Goal: Information Seeking & Learning: Understand process/instructions

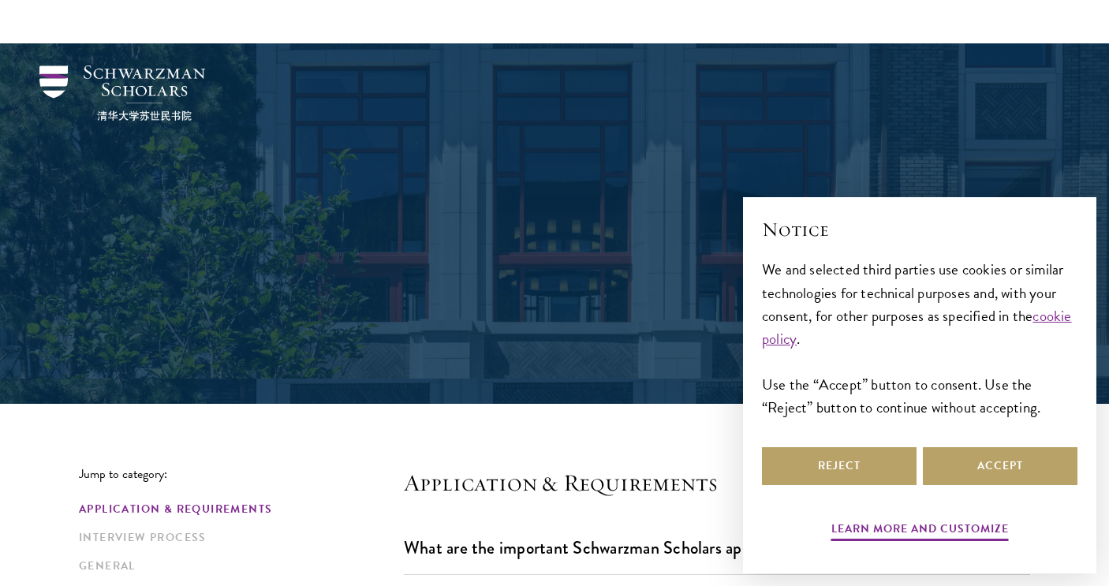
scroll to position [331, 0]
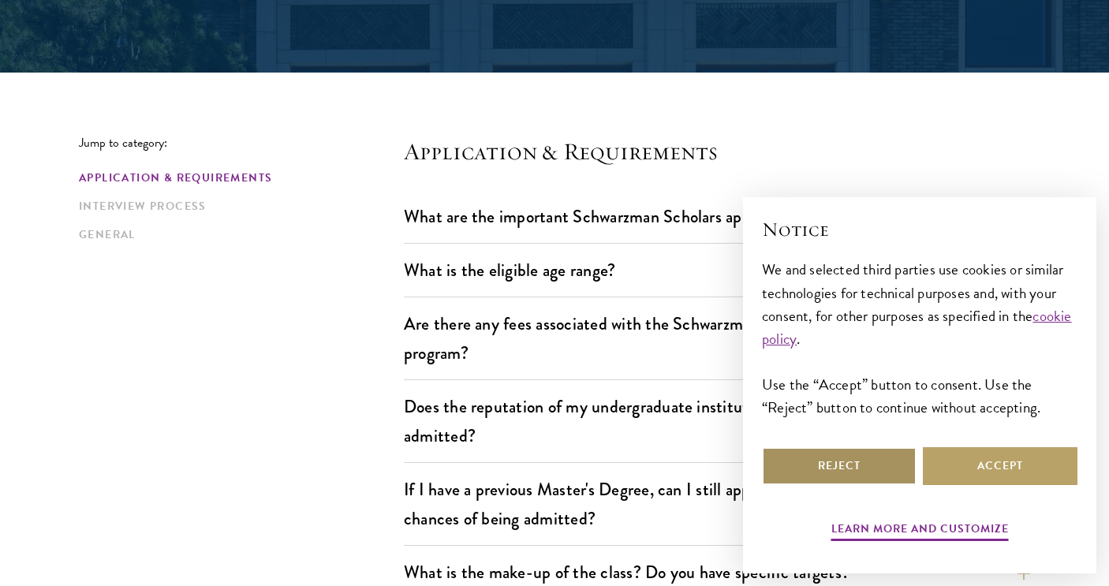
click at [897, 461] on button "Reject" at bounding box center [839, 466] width 155 height 38
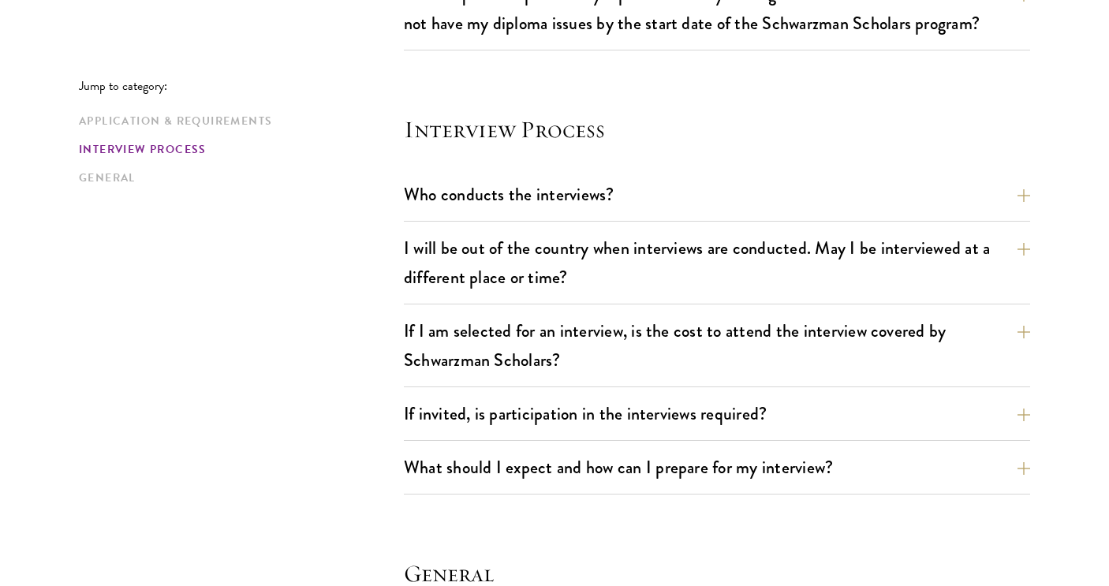
scroll to position [1742, 0]
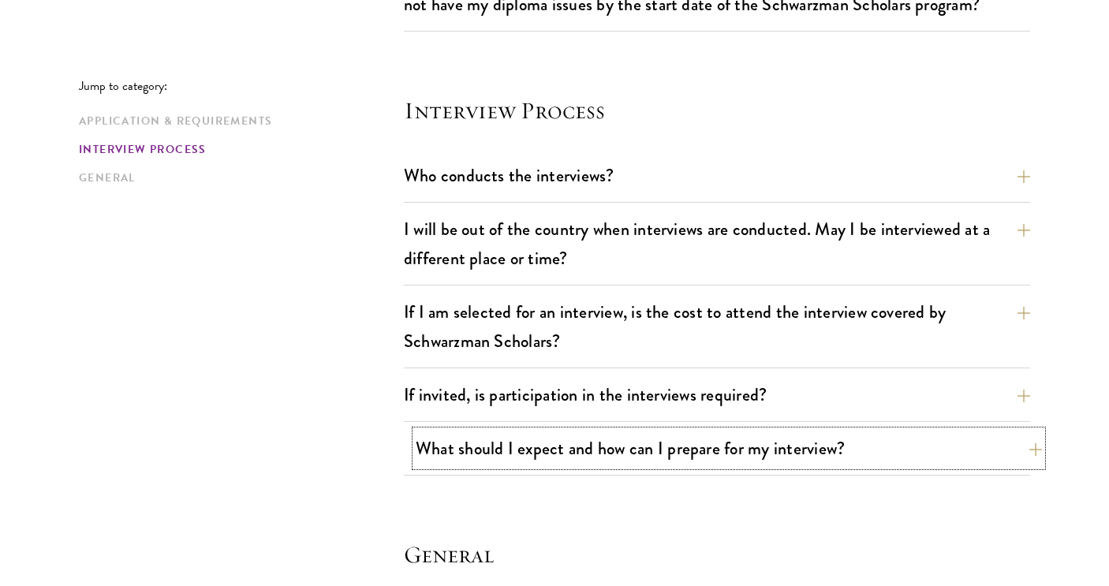
click at [782, 451] on button "What should I expect and how can I prepare for my interview?" at bounding box center [729, 448] width 626 height 35
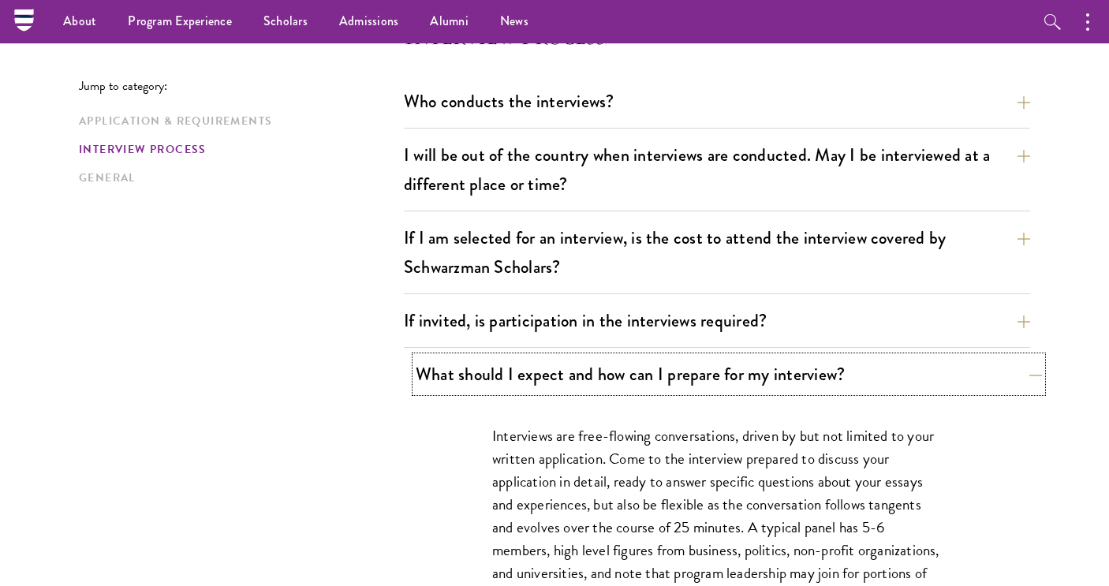
scroll to position [1812, 0]
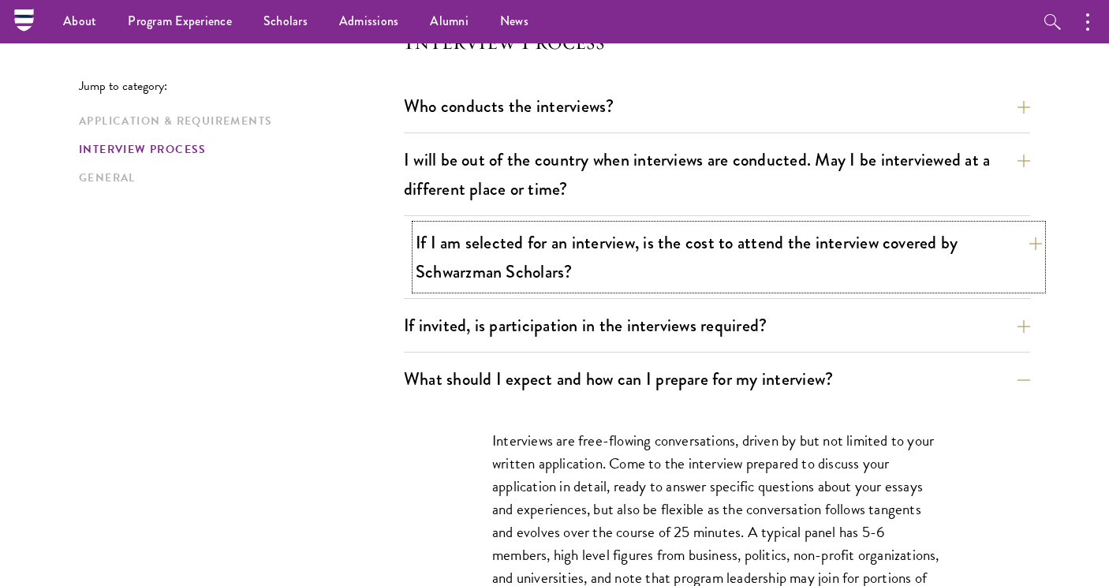
click at [688, 264] on button "If I am selected for an interview, is the cost to attend the interview covered …" at bounding box center [729, 257] width 626 height 65
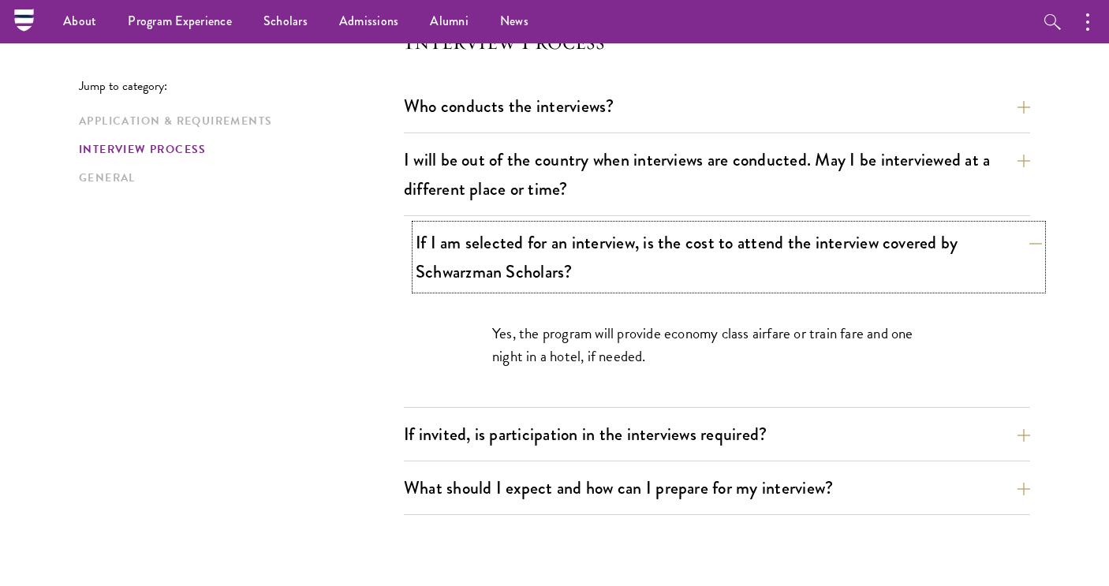
click at [688, 264] on button "If I am selected for an interview, is the cost to attend the interview covered …" at bounding box center [729, 257] width 626 height 65
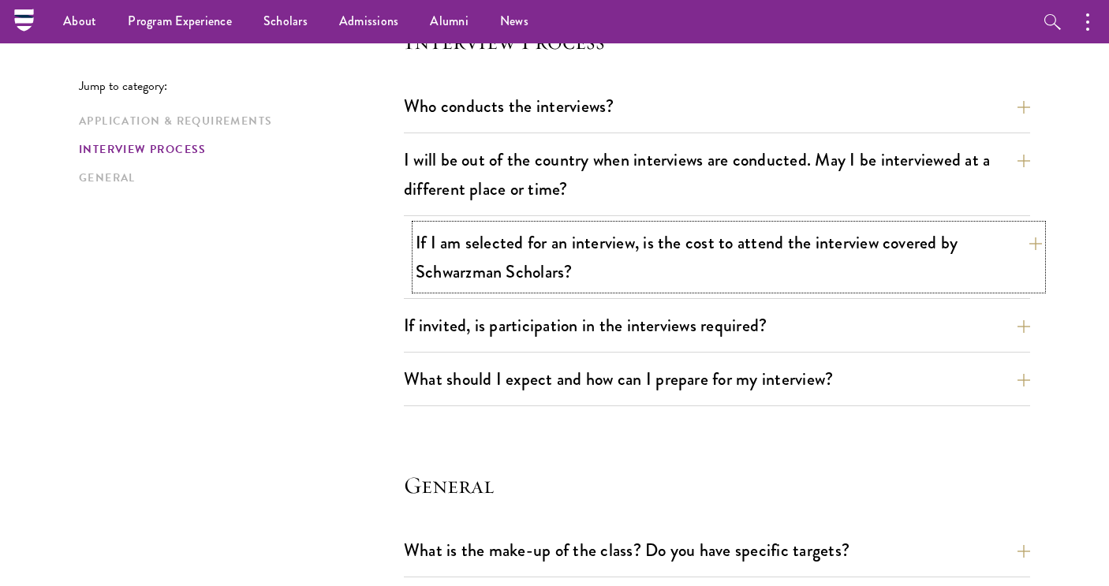
click at [645, 237] on button "If I am selected for an interview, is the cost to attend the interview covered …" at bounding box center [729, 257] width 626 height 65
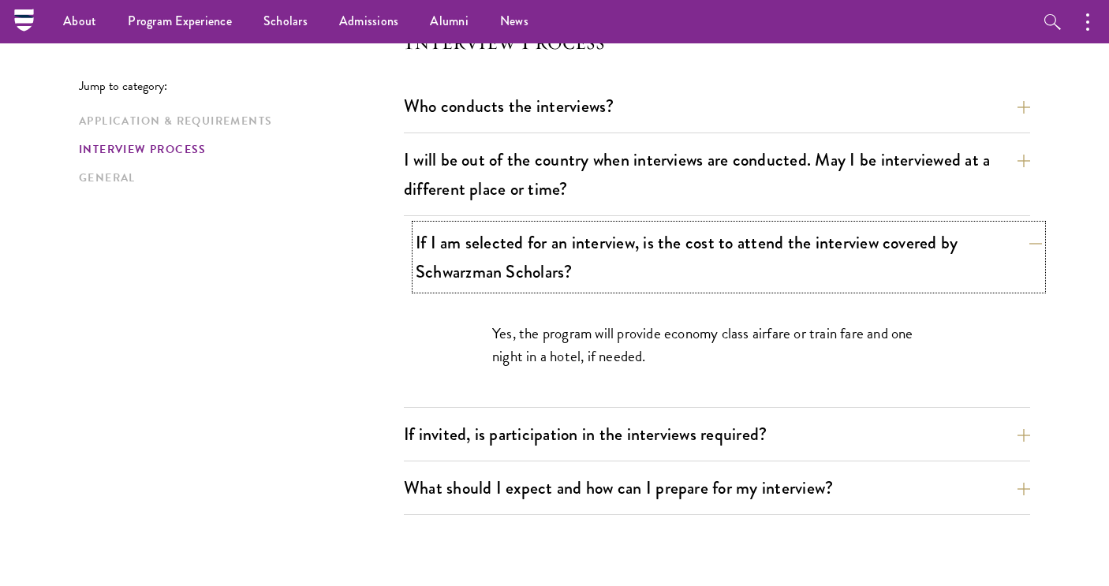
click at [645, 237] on button "If I am selected for an interview, is the cost to attend the interview covered …" at bounding box center [729, 257] width 626 height 65
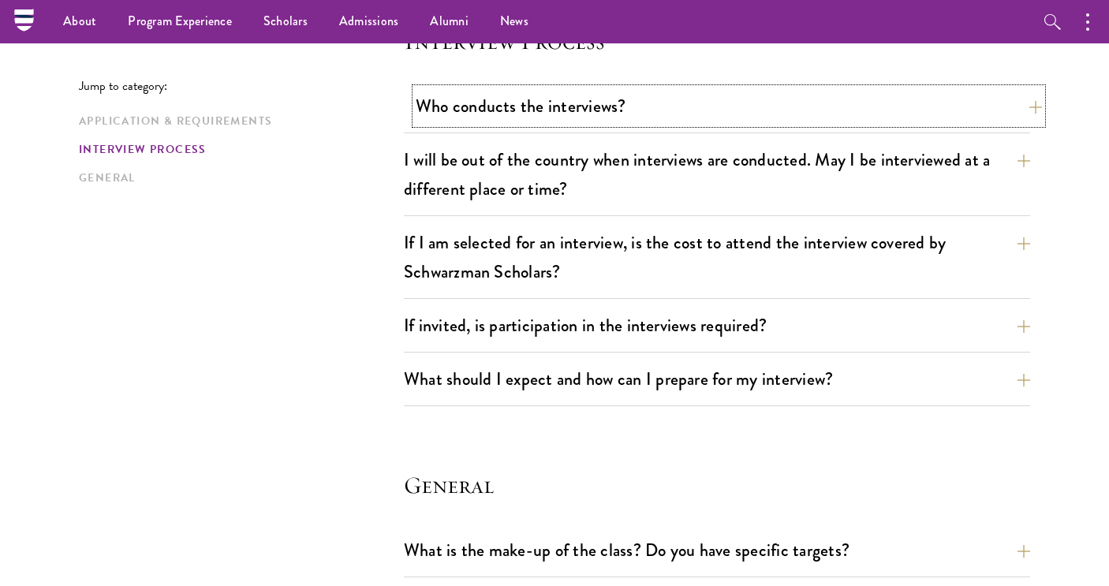
click at [623, 103] on button "Who conducts the interviews?" at bounding box center [729, 105] width 626 height 35
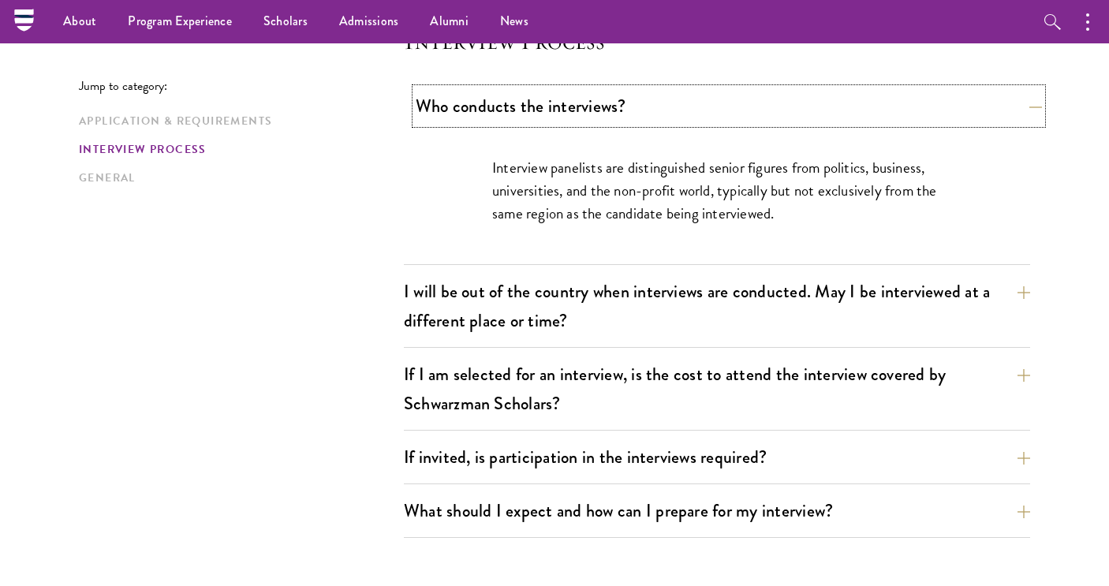
click at [623, 103] on button "Who conducts the interviews?" at bounding box center [729, 105] width 626 height 35
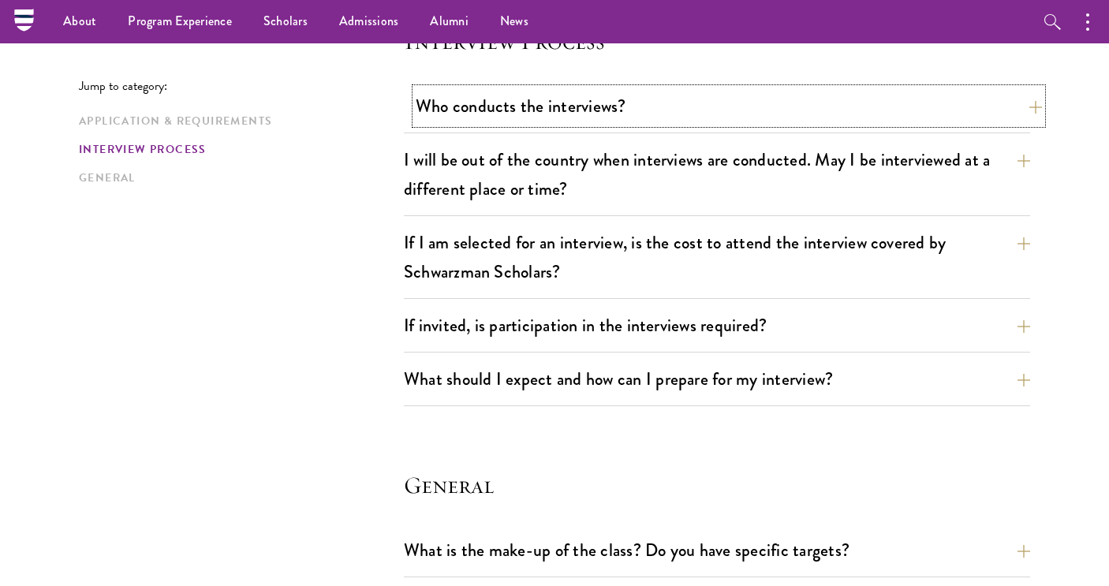
click at [623, 103] on button "Who conducts the interviews?" at bounding box center [729, 105] width 626 height 35
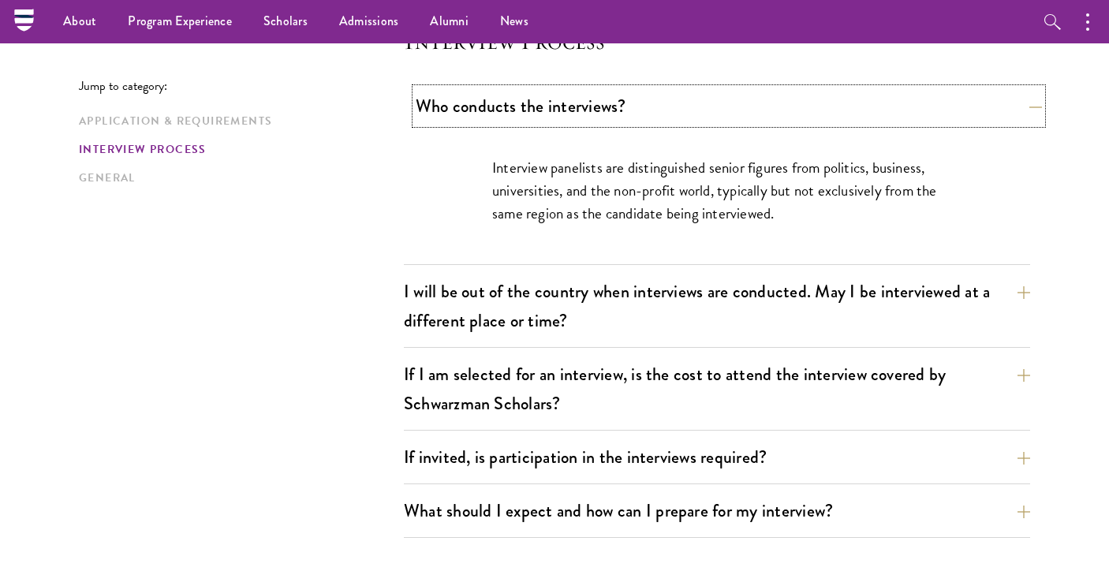
click at [623, 103] on button "Who conducts the interviews?" at bounding box center [729, 105] width 626 height 35
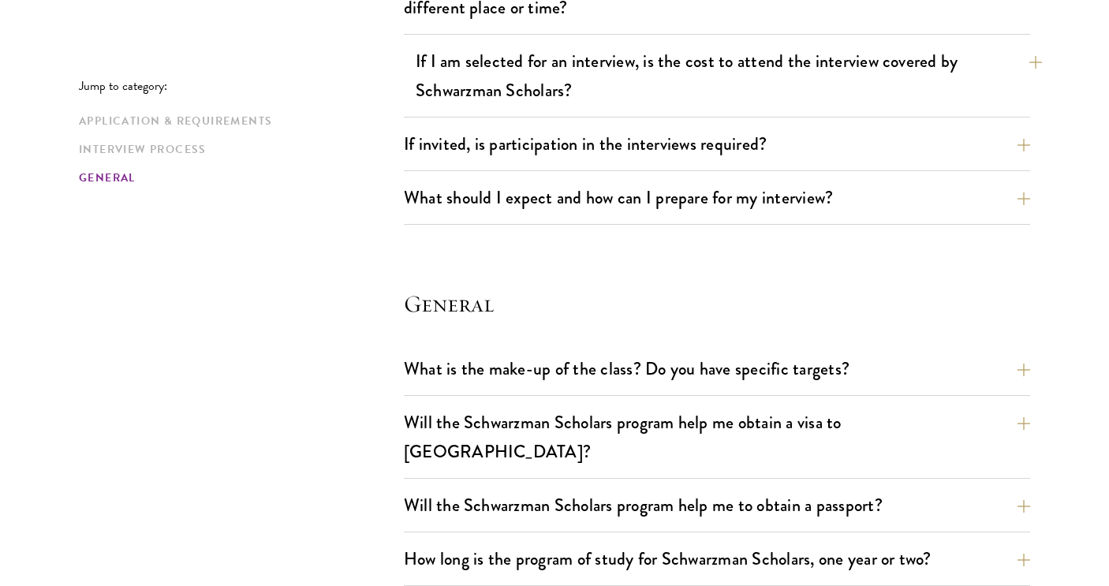
scroll to position [2000, 0]
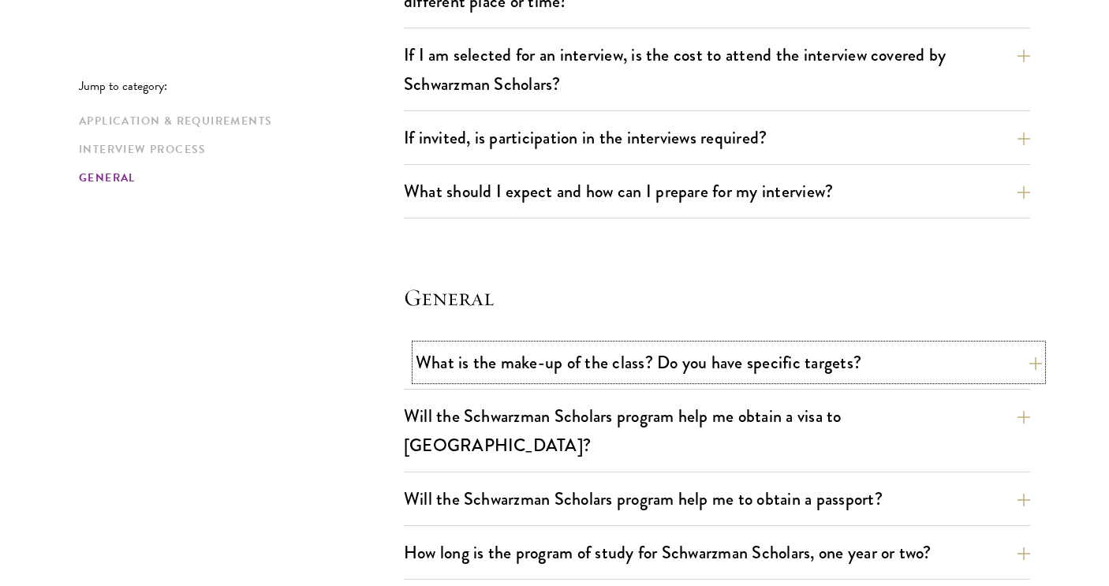
click at [551, 375] on button "What is the make-up of the class? Do you have specific targets?" at bounding box center [729, 362] width 626 height 35
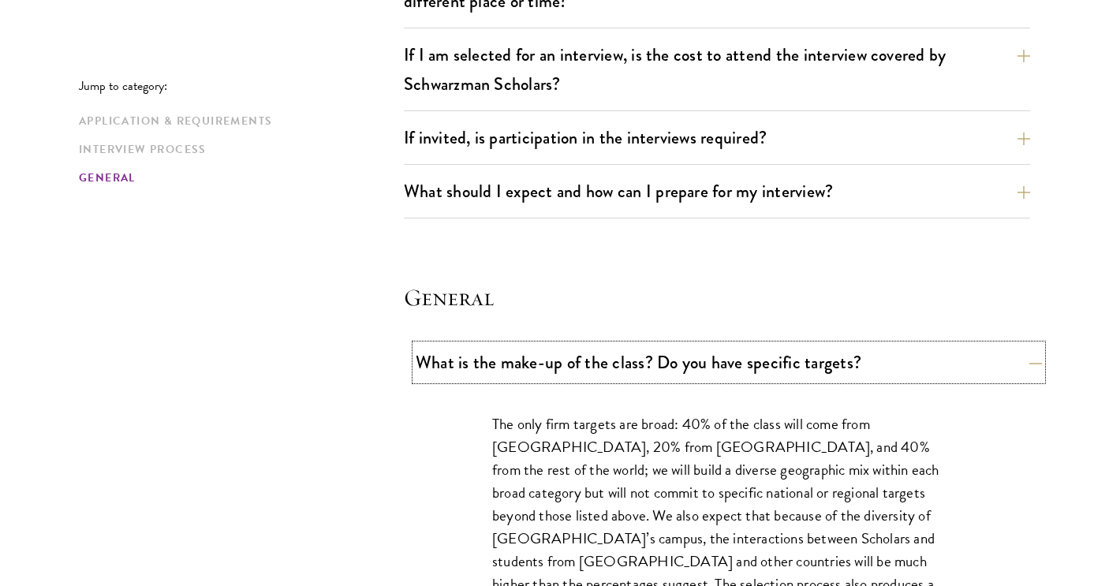
click at [551, 375] on button "What is the make-up of the class? Do you have specific targets?" at bounding box center [729, 362] width 626 height 35
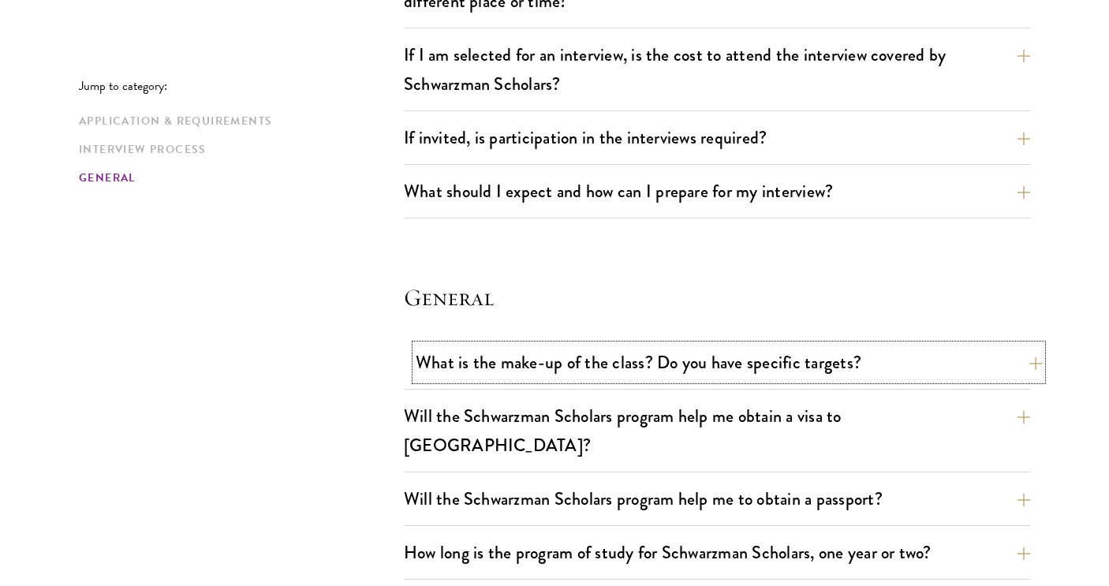
click at [551, 375] on button "What is the make-up of the class? Do you have specific targets?" at bounding box center [729, 362] width 626 height 35
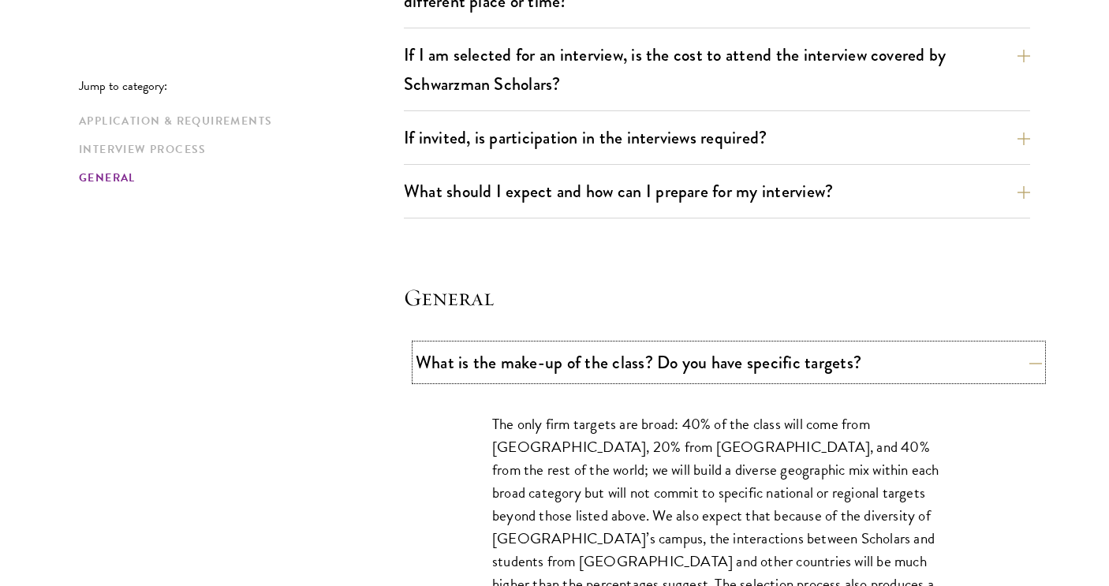
click at [551, 375] on button "What is the make-up of the class? Do you have specific targets?" at bounding box center [729, 362] width 626 height 35
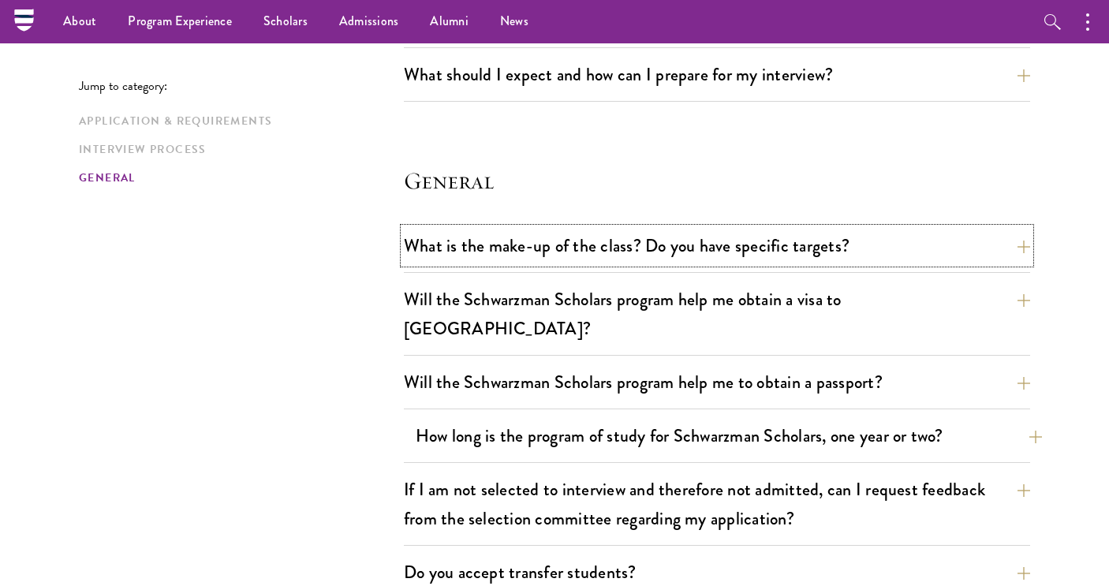
scroll to position [2026, 0]
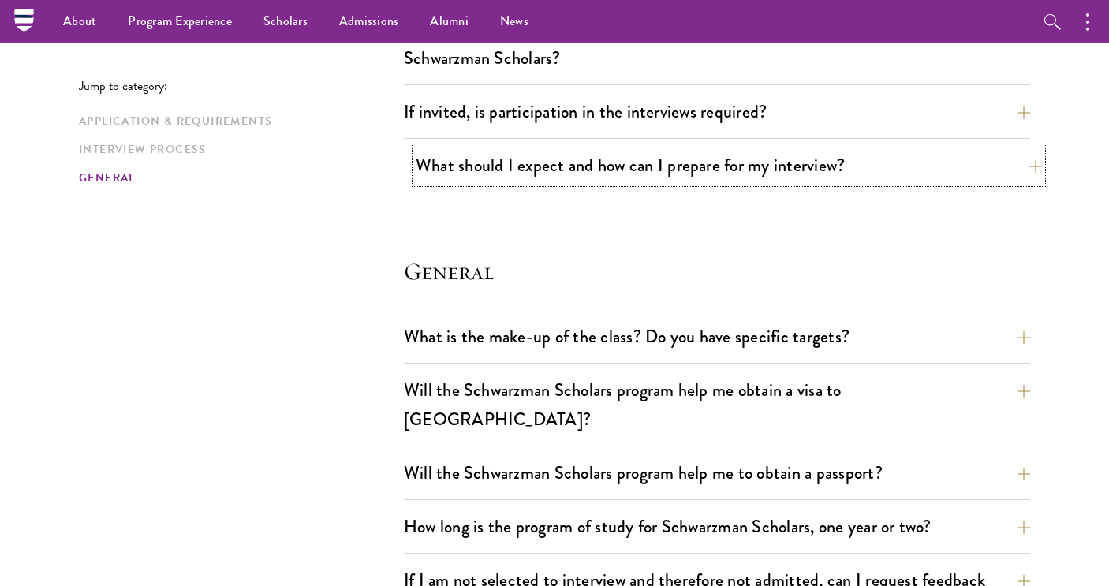
click at [558, 170] on button "What should I expect and how can I prepare for my interview?" at bounding box center [729, 165] width 626 height 35
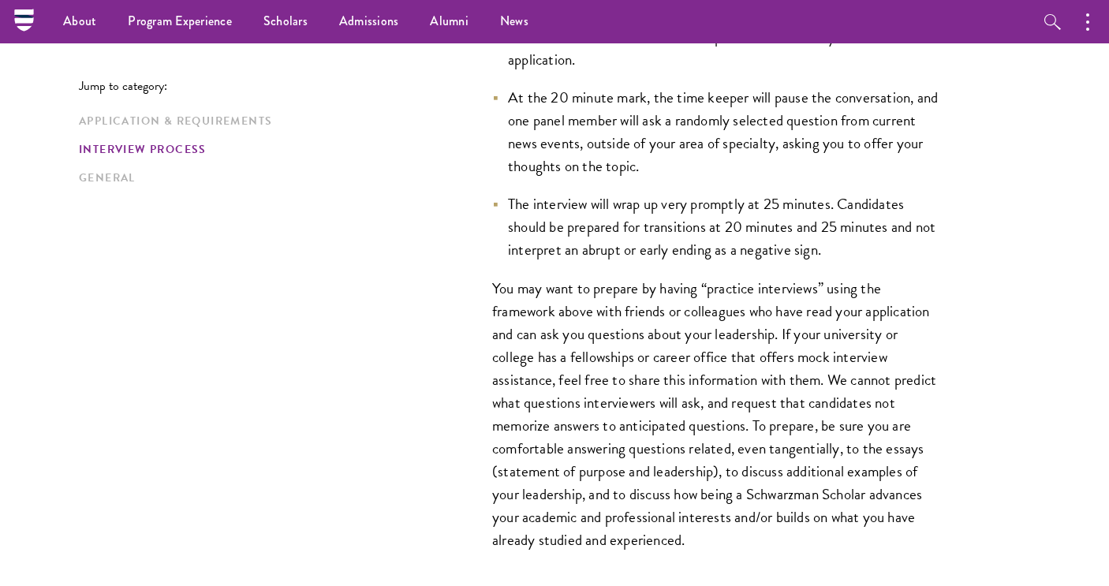
scroll to position [2598, 0]
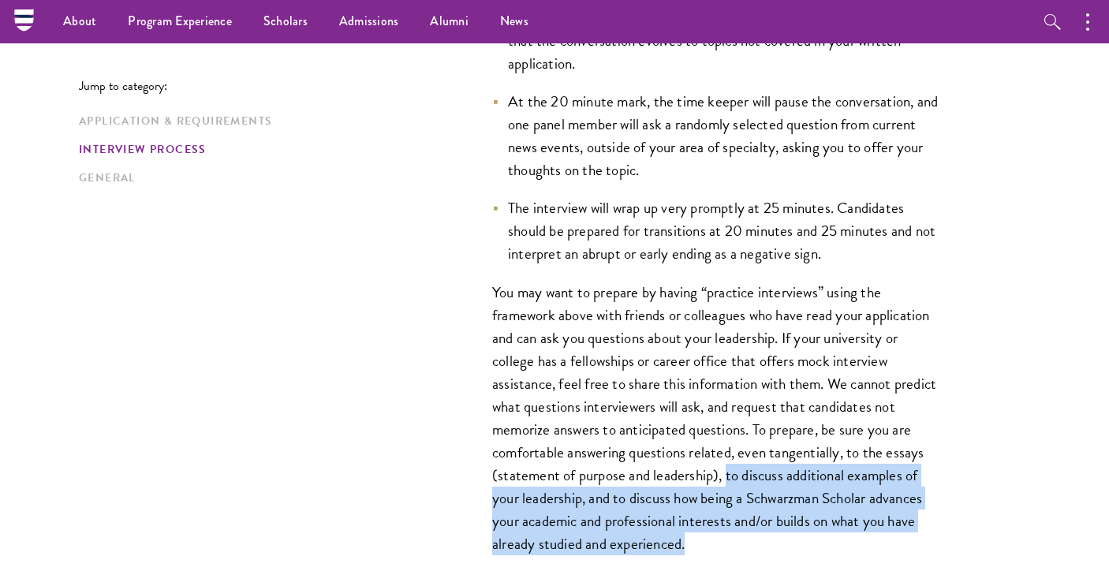
drag, startPoint x: 727, startPoint y: 476, endPoint x: 833, endPoint y: 529, distance: 118.2
click at [835, 532] on p "You may want to prepare by having “practice interviews” using the framework abo…" at bounding box center [717, 418] width 450 height 275
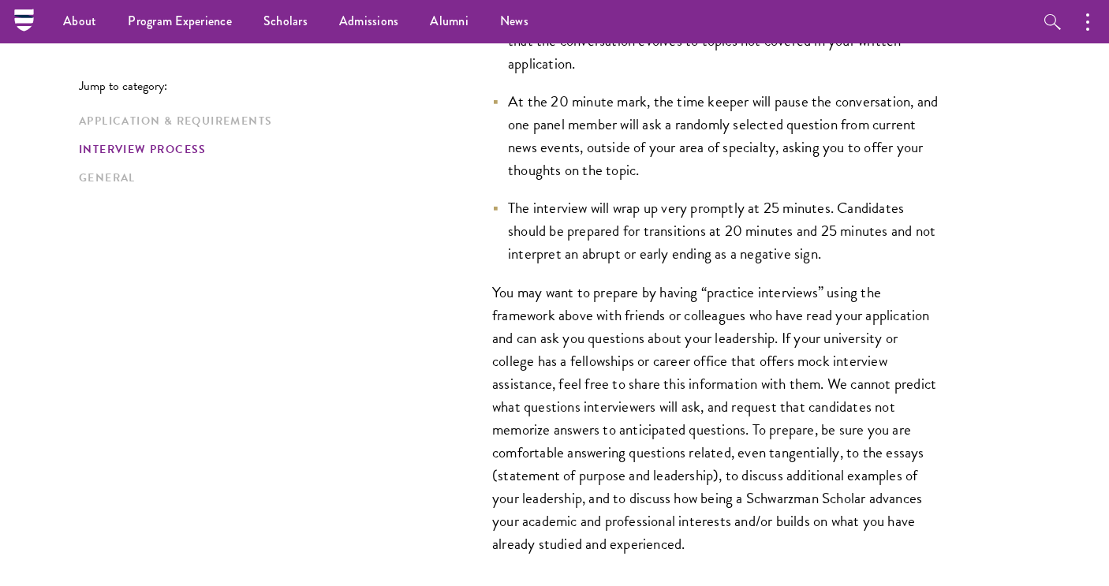
click at [826, 537] on p "You may want to prepare by having “practice interviews” using the framework abo…" at bounding box center [717, 418] width 450 height 275
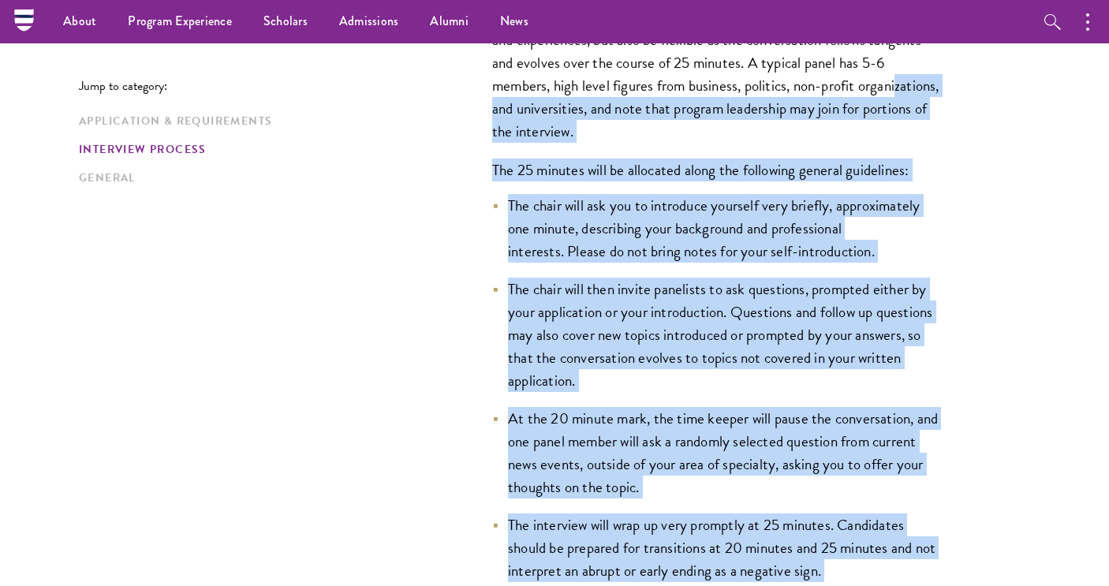
scroll to position [2276, 0]
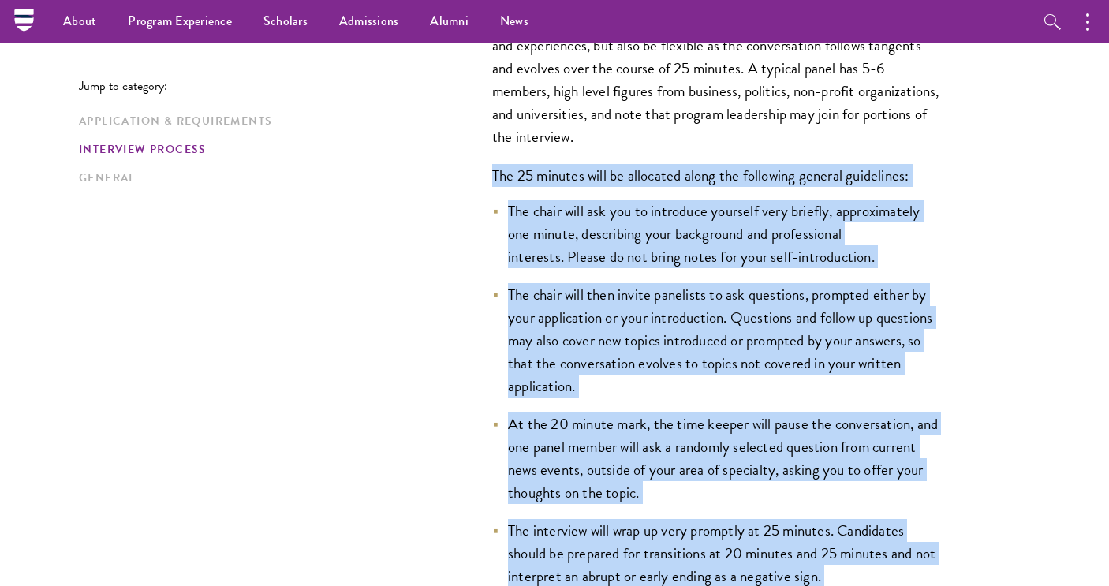
drag, startPoint x: 772, startPoint y: 551, endPoint x: 484, endPoint y: 159, distance: 487.5
click at [484, 159] on div "Interviews are free-flowing conversations, driven by but not limited to your wr…" at bounding box center [717, 430] width 544 height 976
copy div "Lor 63 ipsumdo sita co adipiscin elits doe temporinc utlabor etdolorema: Ali en…"
